Goal: Task Accomplishment & Management: Complete application form

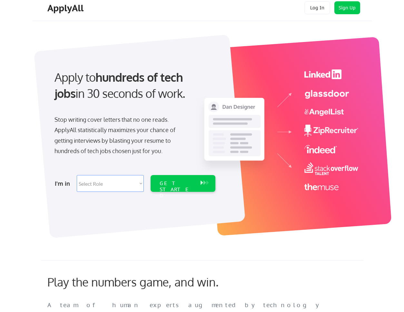
scroll to position [11, 0]
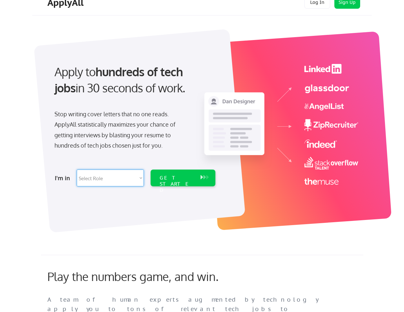
click at [94, 177] on select "Select Role Software Engineering Product Management Customer Success Sales UI/U…" at bounding box center [110, 177] width 67 height 17
select select ""customer_support""
click at [77, 169] on select "Select Role Software Engineering Product Management Customer Success Sales UI/U…" at bounding box center [110, 177] width 67 height 17
select select ""customer_support""
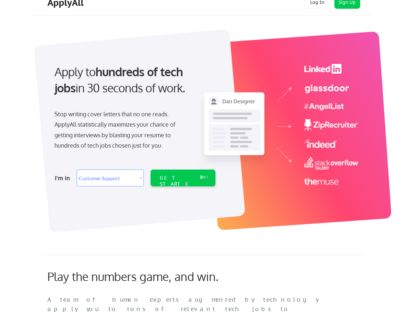
click at [77, 47] on div at bounding box center [140, 131] width 212 height 204
click at [119, 184] on select "Select Role Software Engineering Product Management Customer Success Sales UI/U…" at bounding box center [110, 177] width 67 height 17
click at [77, 169] on select "Select Role Software Engineering Product Management Customer Success Sales UI/U…" at bounding box center [110, 177] width 67 height 17
click at [179, 179] on div "GET STARTED" at bounding box center [177, 184] width 35 height 19
